Goal: Book appointment/travel/reservation

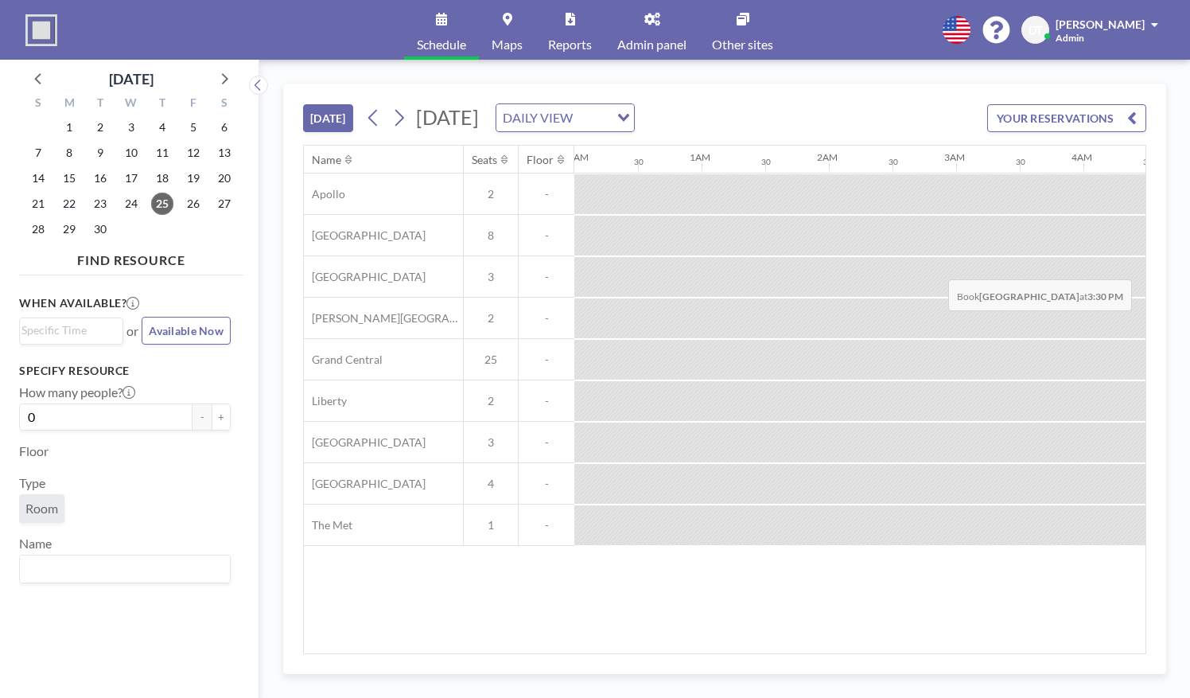
scroll to position [0, 1658]
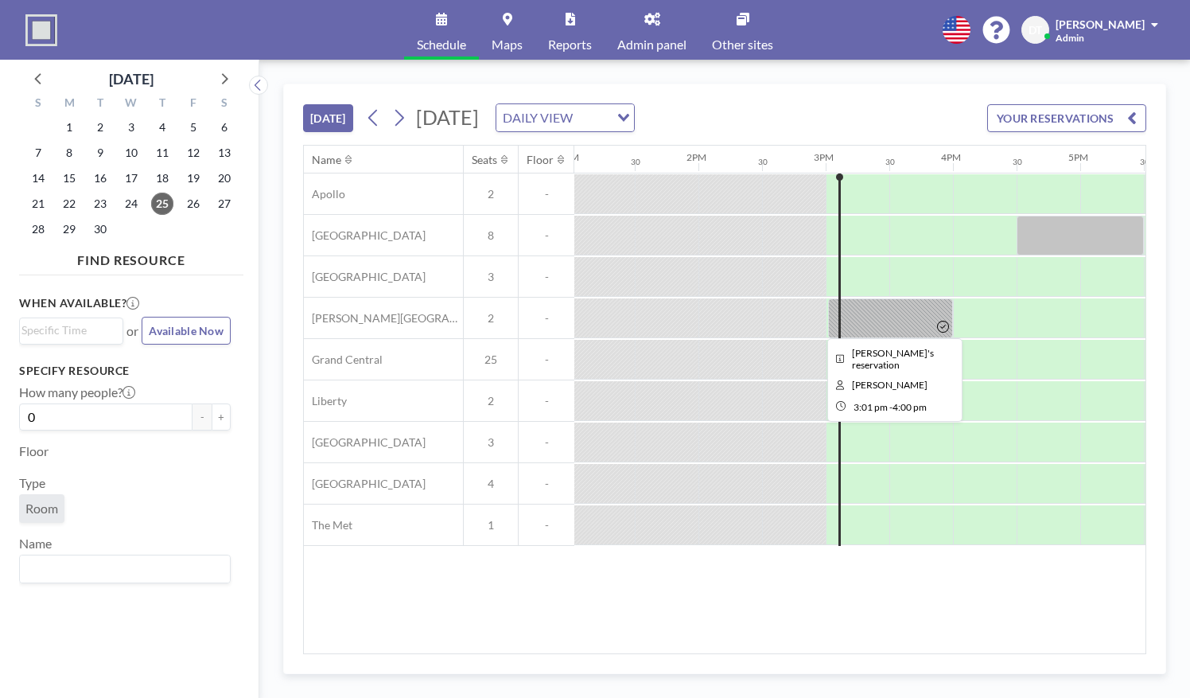
click at [884, 325] on div at bounding box center [890, 318] width 125 height 40
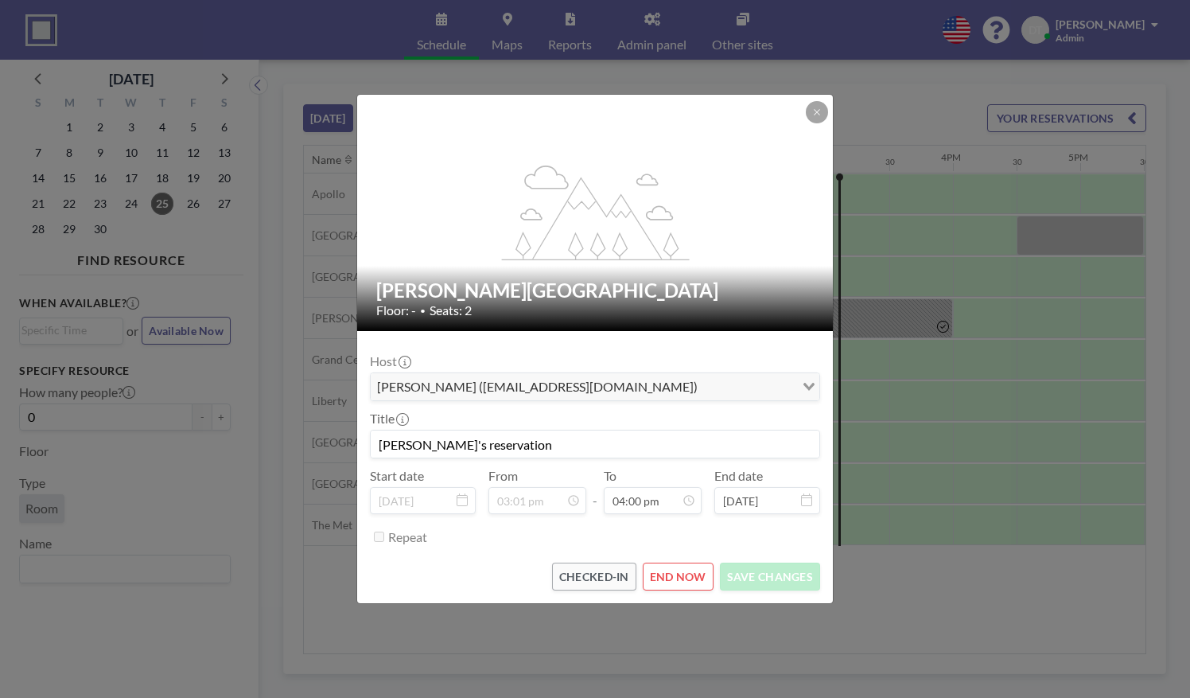
click at [884, 325] on div "flex-grow: 1.2; [PERSON_NAME][GEOGRAPHIC_DATA] Floor: - • Seats: 2 Host [PERSON…" at bounding box center [595, 349] width 1190 height 698
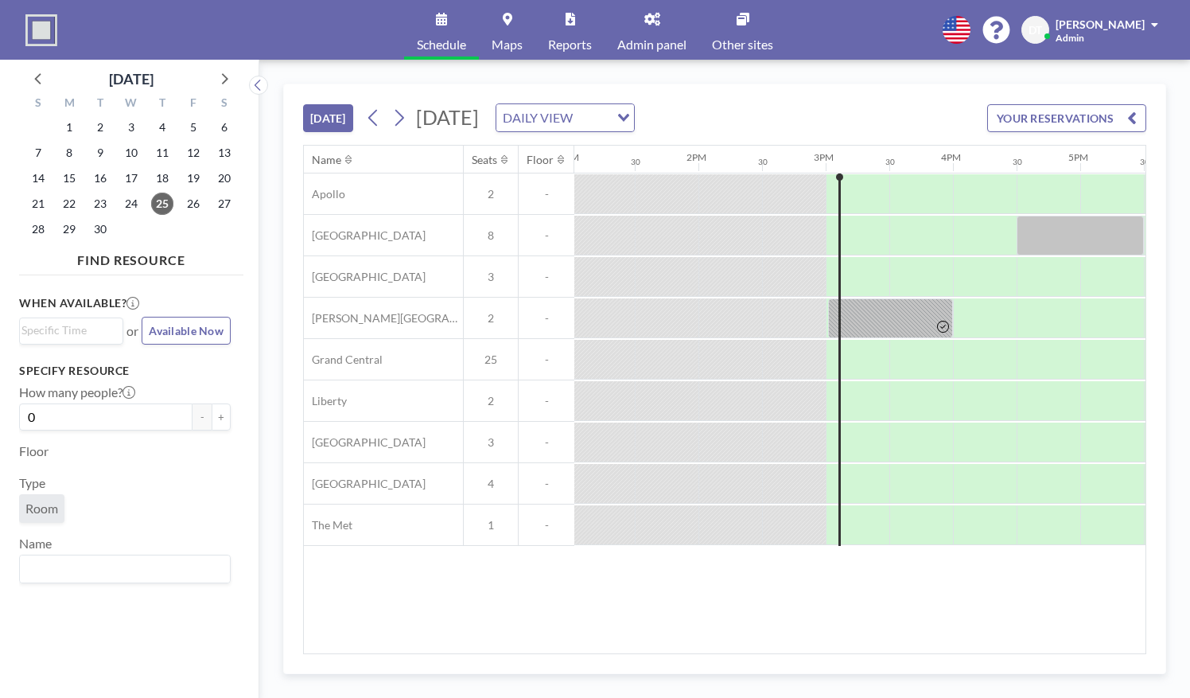
drag, startPoint x: 813, startPoint y: 643, endPoint x: 867, endPoint y: 636, distance: 54.6
click at [867, 636] on div "Name Seats Floor 12AM 30 1AM 30 2AM 30 3AM 30 4AM 30 5AM 30 6AM 30 7AM 30 8AM 3…" at bounding box center [724, 399] width 841 height 507
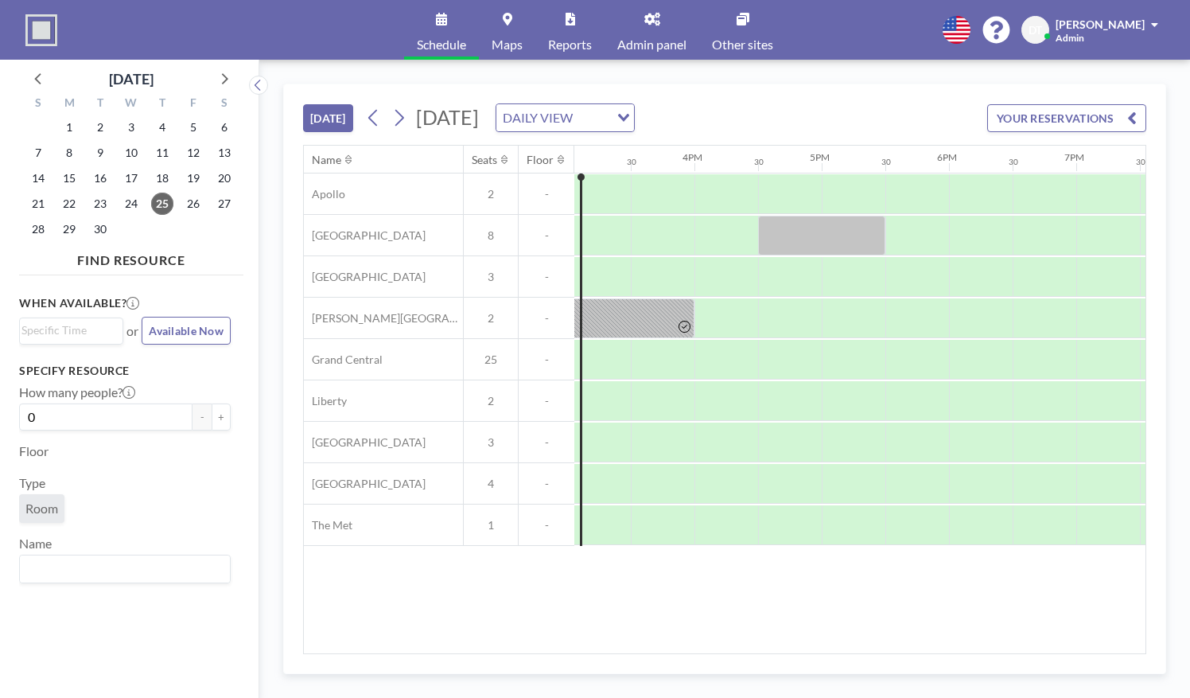
scroll to position [0, 1920]
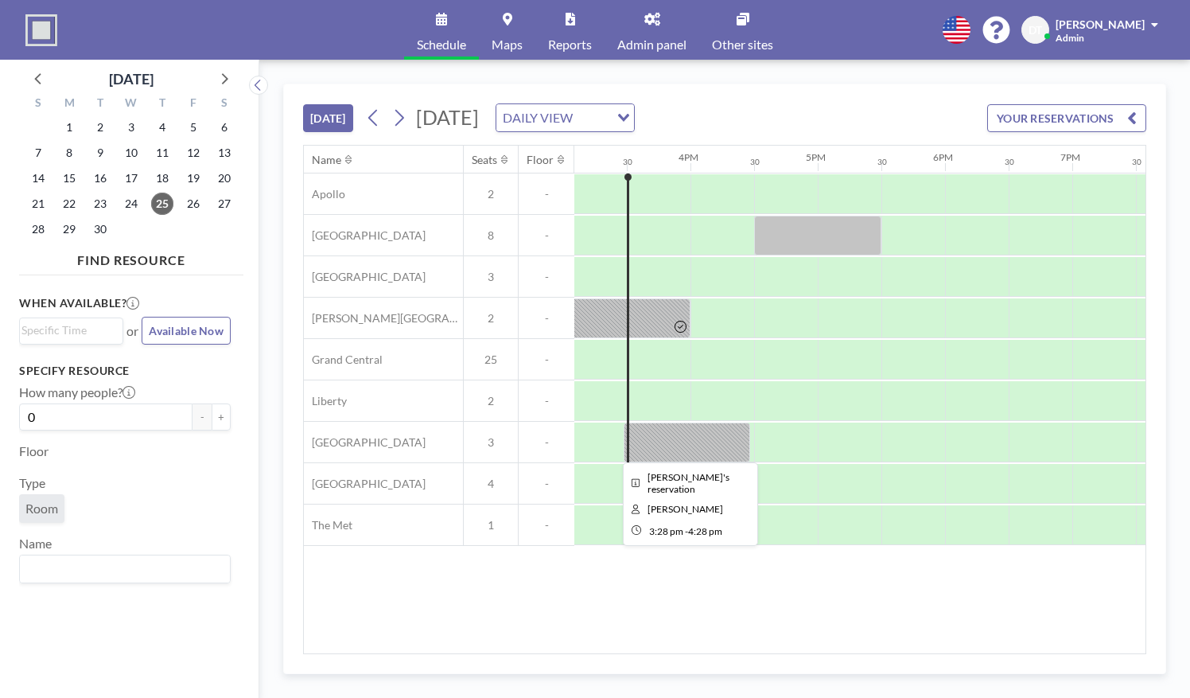
click at [703, 439] on div at bounding box center [687, 442] width 126 height 40
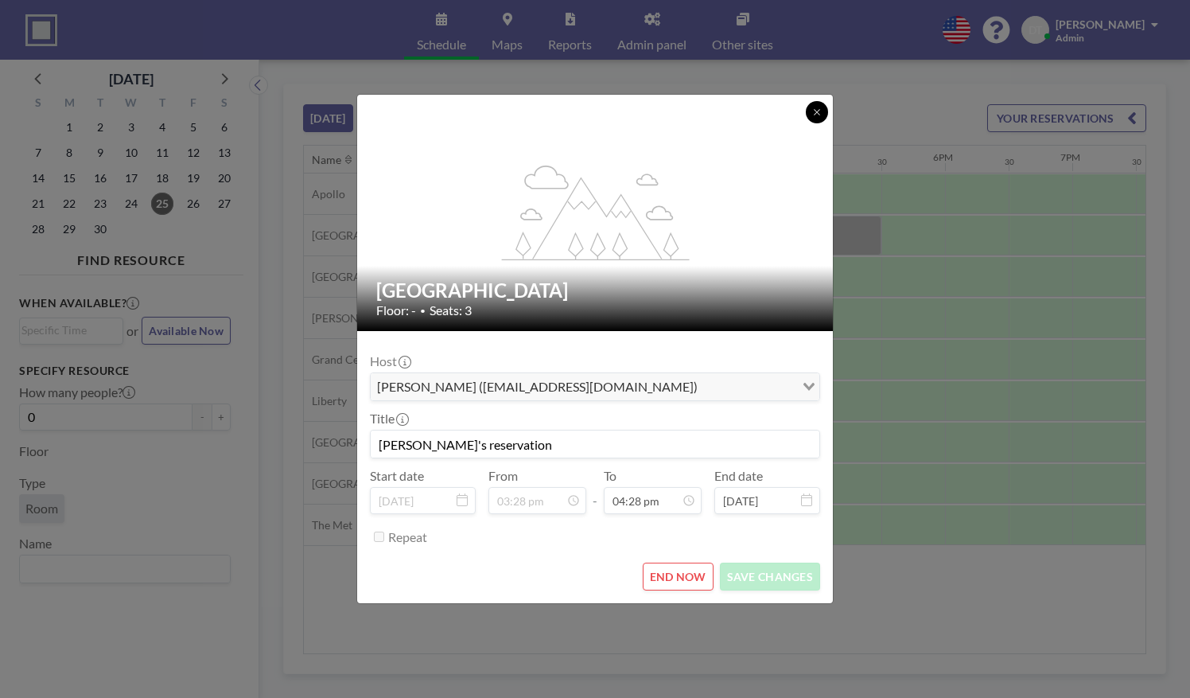
click at [808, 116] on button at bounding box center [817, 112] width 22 height 22
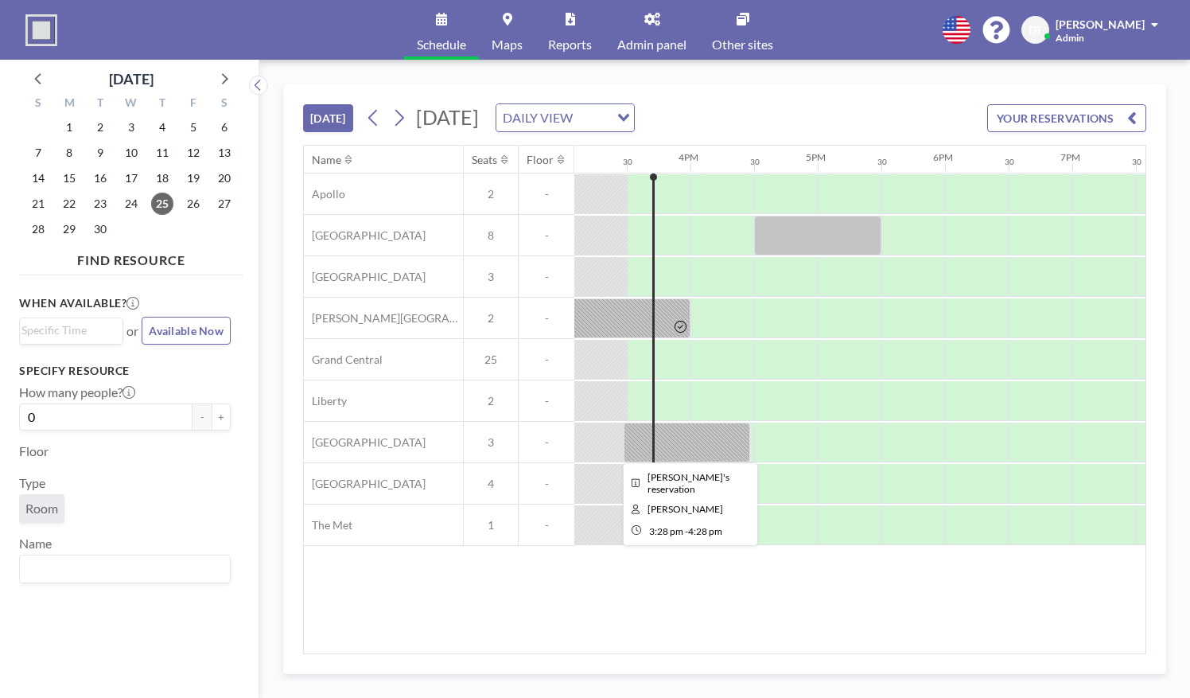
click at [667, 437] on div at bounding box center [687, 442] width 126 height 40
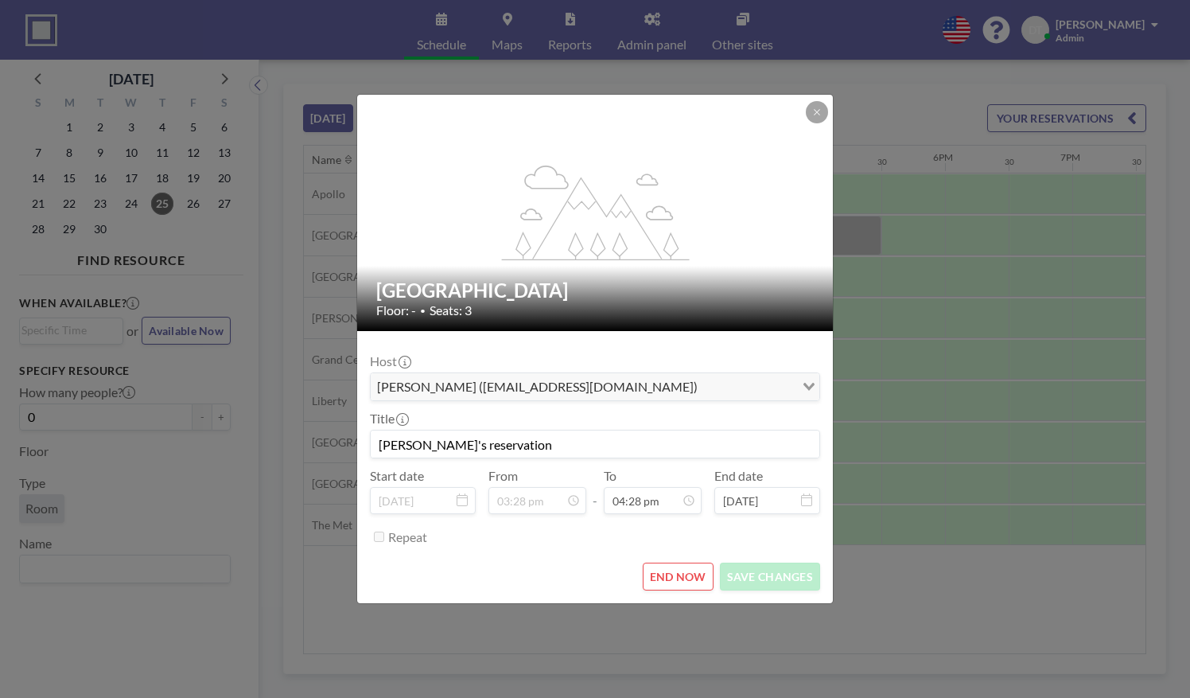
click at [902, 476] on div "flex-grow: 1.2; Penn Station Floor: - • Seats: 3 Host [PERSON_NAME] ([EMAIL_ADD…" at bounding box center [595, 349] width 1190 height 698
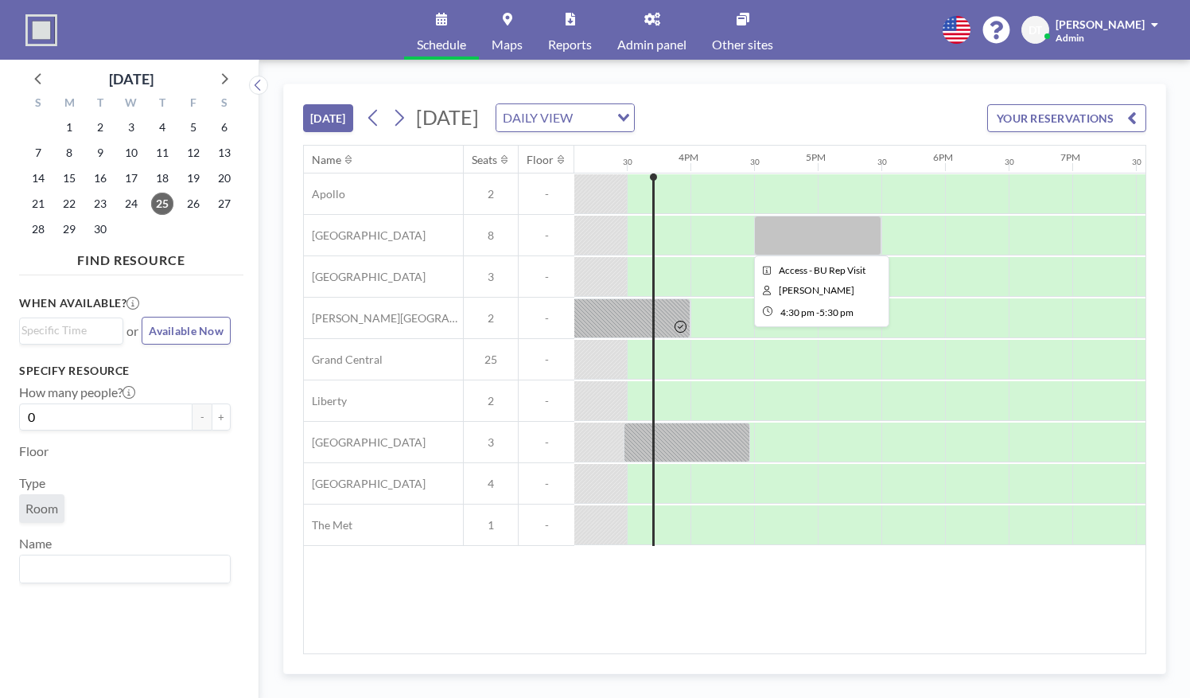
click at [791, 230] on div at bounding box center [817, 236] width 127 height 40
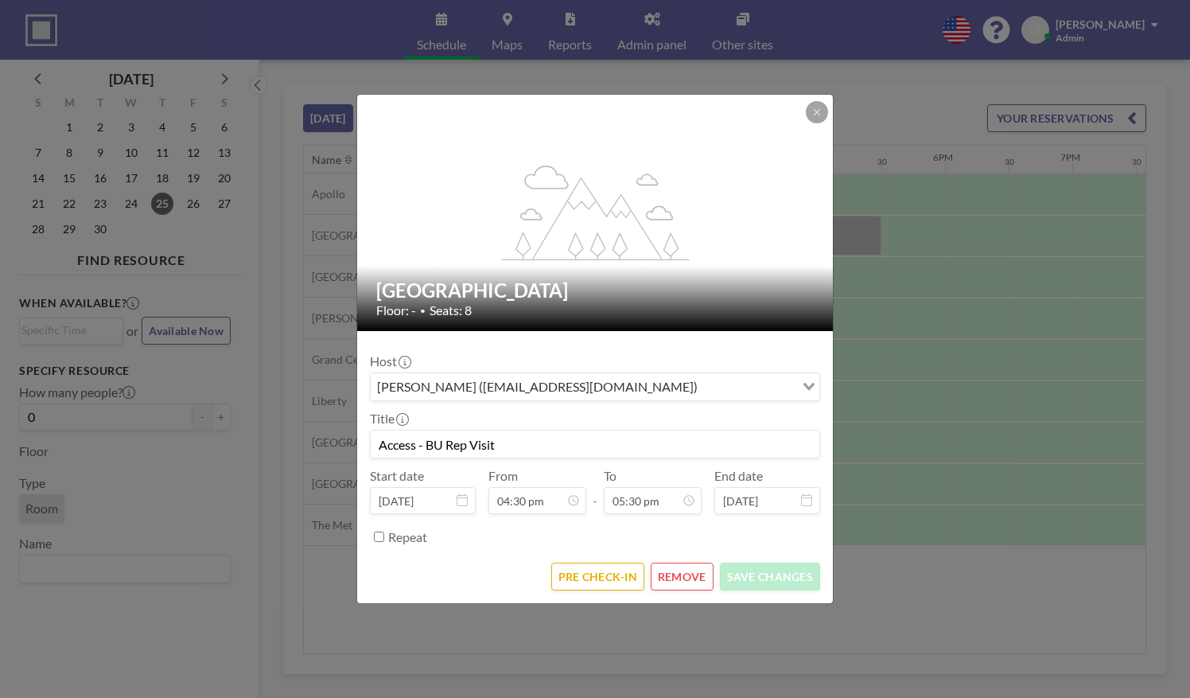
click at [865, 371] on div "flex-grow: 1.2; [GEOGRAPHIC_DATA] Floor: - • Seats: 8 Host [PERSON_NAME] ([EMAI…" at bounding box center [595, 349] width 1190 height 698
